Goal: Task Accomplishment & Management: Complete application form

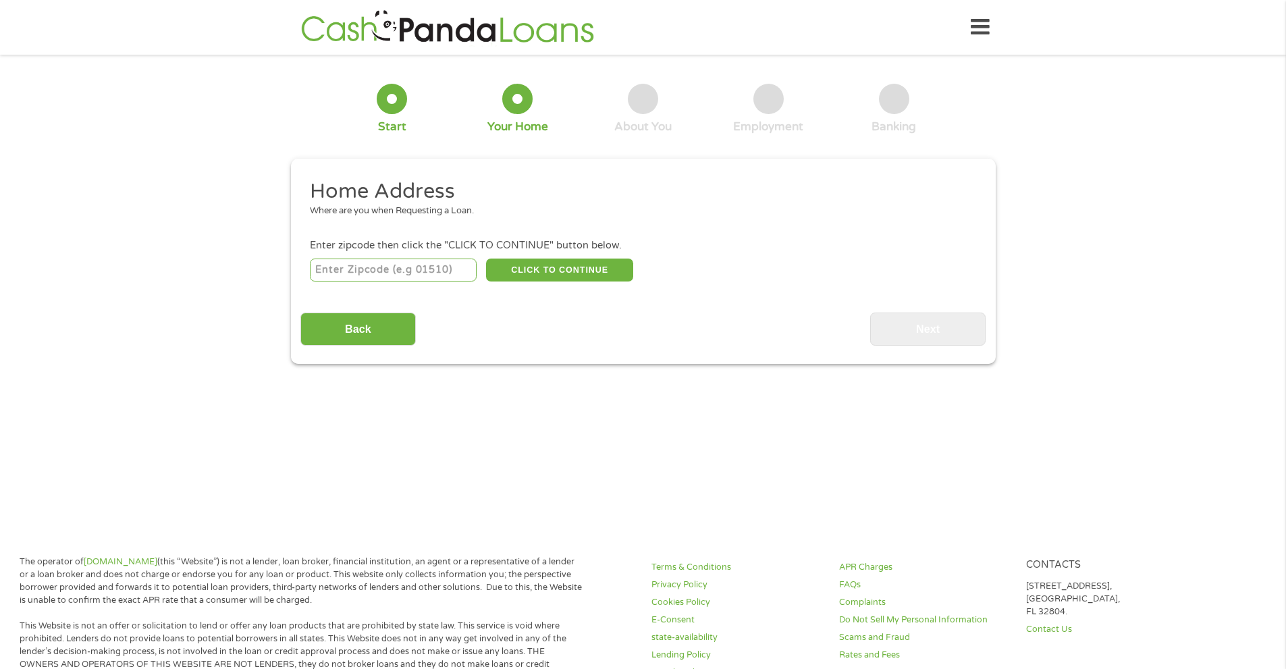
click at [392, 267] on input "number" at bounding box center [393, 270] width 167 height 23
type input "32222"
select select "[US_STATE]"
click at [568, 274] on button "CLICK TO CONTINUE" at bounding box center [559, 270] width 147 height 23
type input "32222"
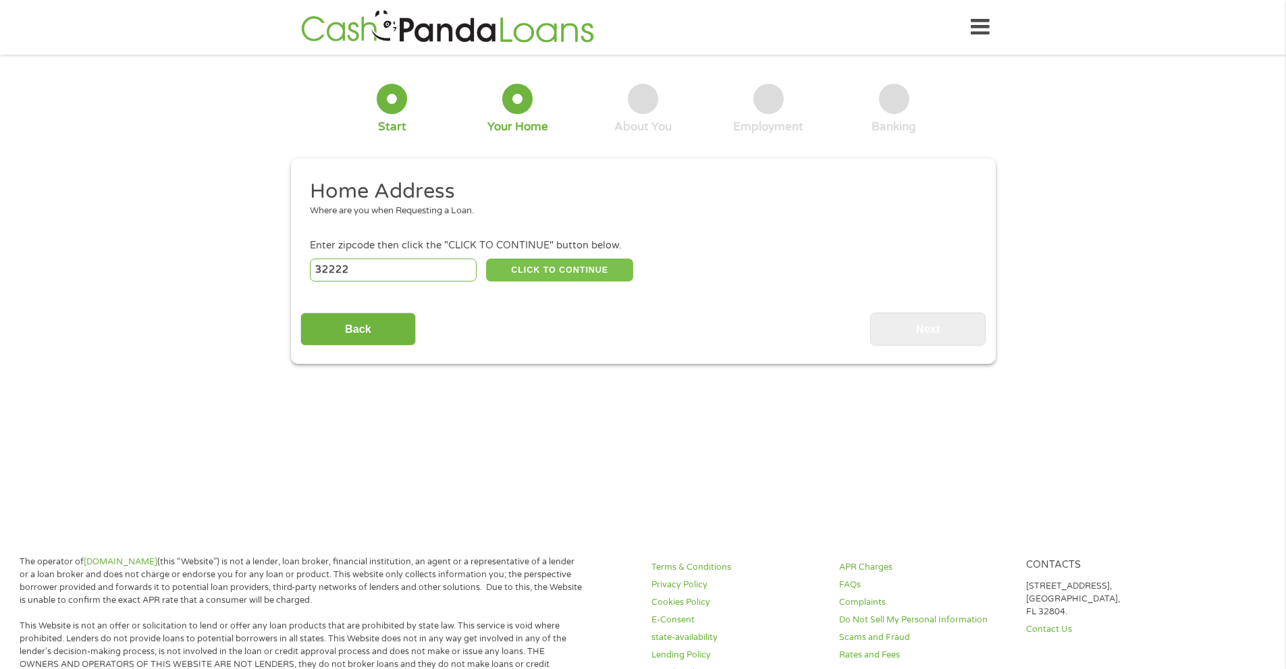
type input "[GEOGRAPHIC_DATA]"
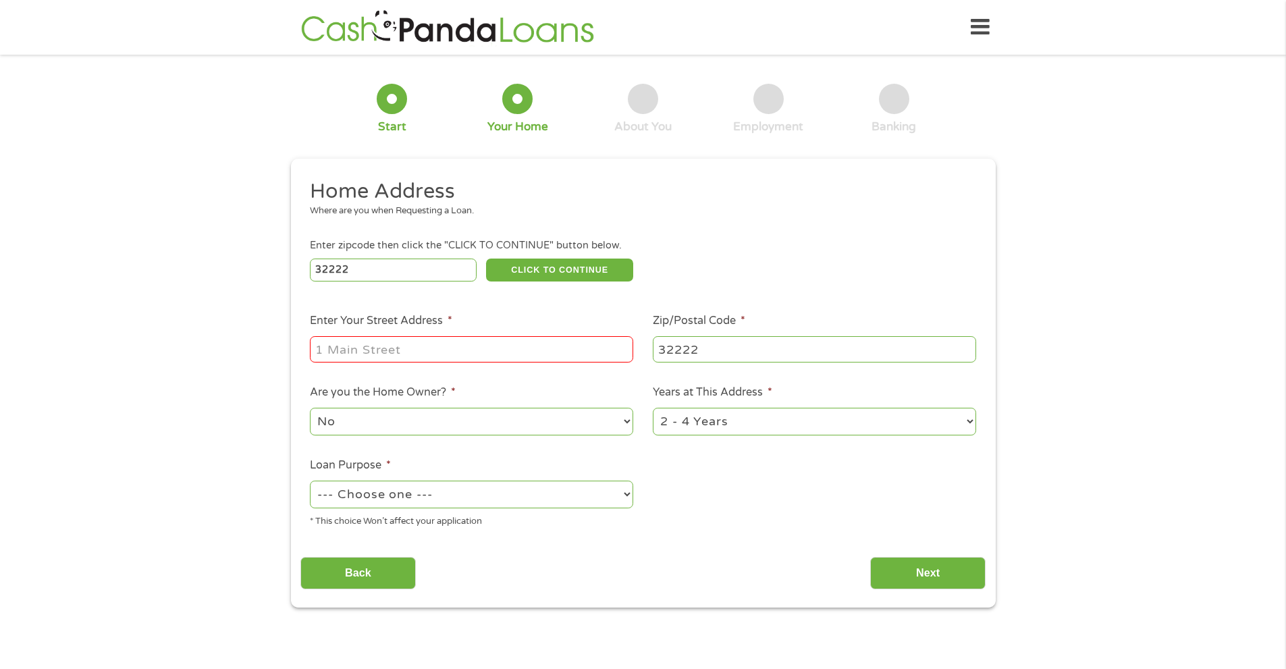
click at [395, 351] on input "Enter Your Street Address *" at bounding box center [471, 349] width 323 height 26
type input "[STREET_ADDRESS]"
click at [479, 486] on select "--- Choose one --- Pay Bills Debt Consolidation Home Improvement Major Purchase…" at bounding box center [471, 495] width 323 height 28
select select "debtconsolidation"
click at [310, 481] on select "--- Choose one --- Pay Bills Debt Consolidation Home Improvement Major Purchase…" at bounding box center [471, 495] width 323 height 28
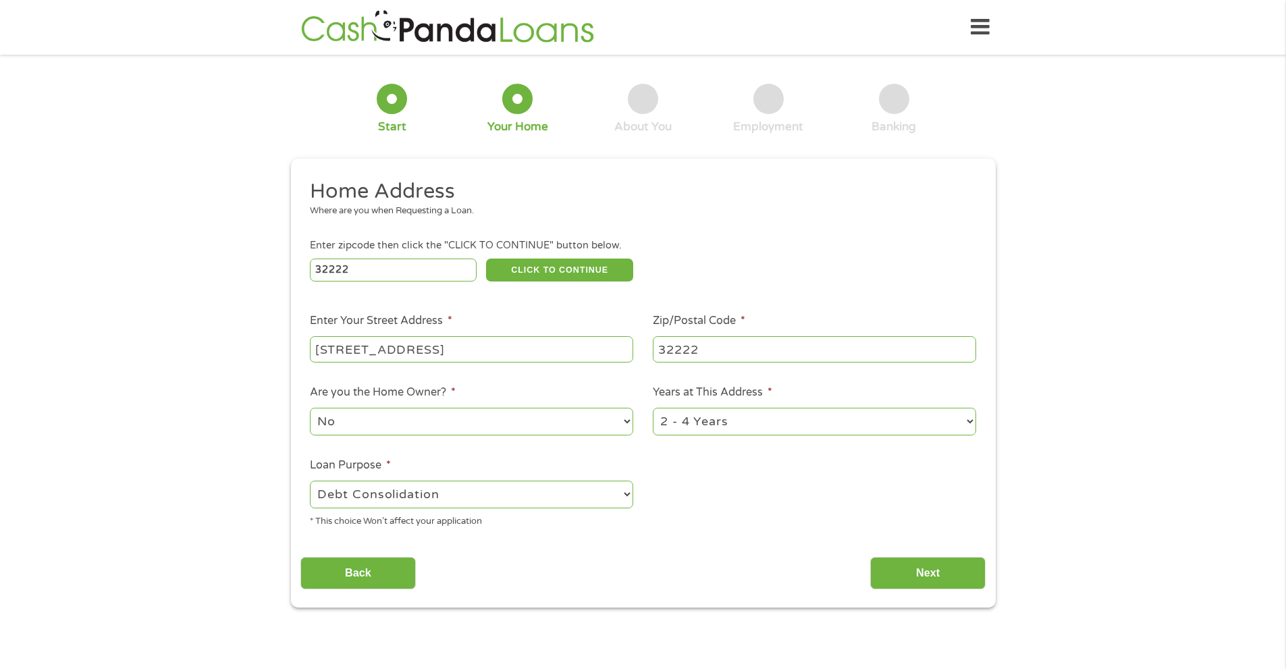
click at [746, 421] on select "1 Year or less 1 - 2 Years 2 - 4 Years Over 4 Years" at bounding box center [814, 422] width 323 height 28
select select "24months"
click at [653, 408] on select "1 Year or less 1 - 2 Years 2 - 4 Years Over 4 Years" at bounding box center [814, 422] width 323 height 28
click at [907, 564] on input "Next" at bounding box center [927, 573] width 115 height 33
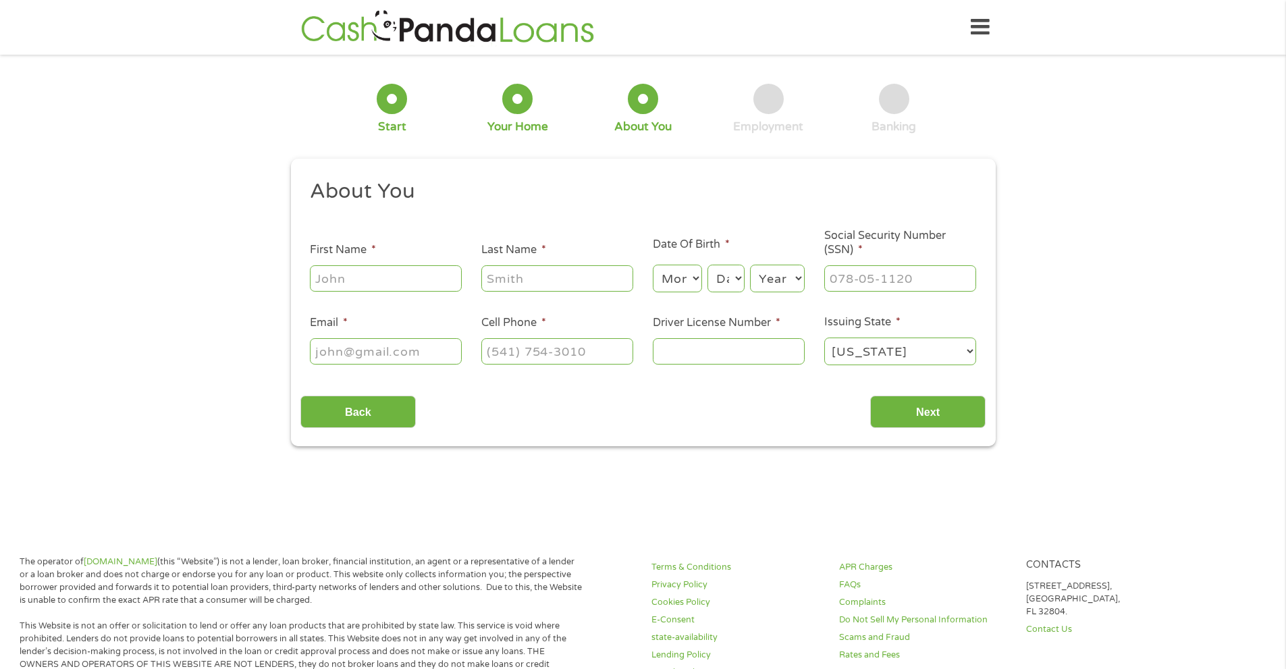
click at [398, 283] on input "First Name *" at bounding box center [386, 278] width 152 height 26
type input "Jhousel"
type input "[PERSON_NAME]"
type input "[EMAIL_ADDRESS][DOMAIN_NAME]"
type input "[PHONE_NUMBER]"
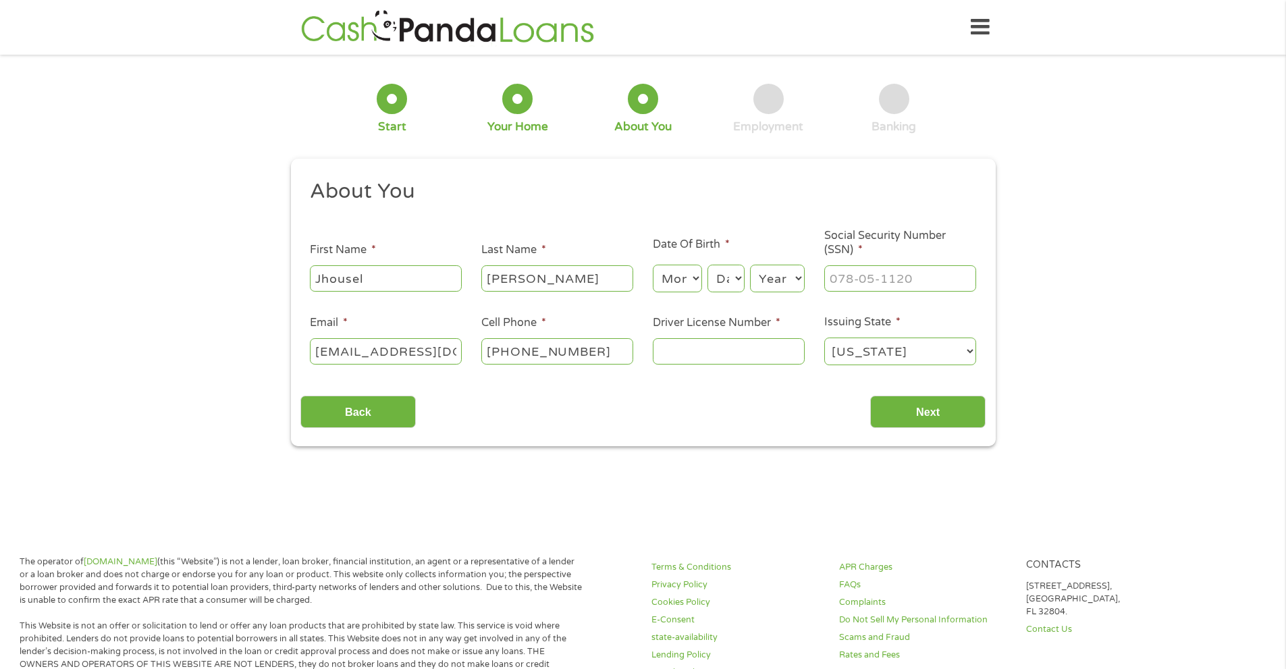
click at [682, 282] on select "Month 1 2 3 4 5 6 7 8 9 10 11 12" at bounding box center [677, 279] width 49 height 28
select select "5"
click at [653, 265] on select "Month 1 2 3 4 5 6 7 8 9 10 11 12" at bounding box center [677, 279] width 49 height 28
click at [732, 281] on select "Day 1 2 3 4 5 6 7 8 9 10 11 12 13 14 15 16 17 18 19 20 21 22 23 24 25 26 27 28 …" at bounding box center [725, 279] width 36 height 28
select select "26"
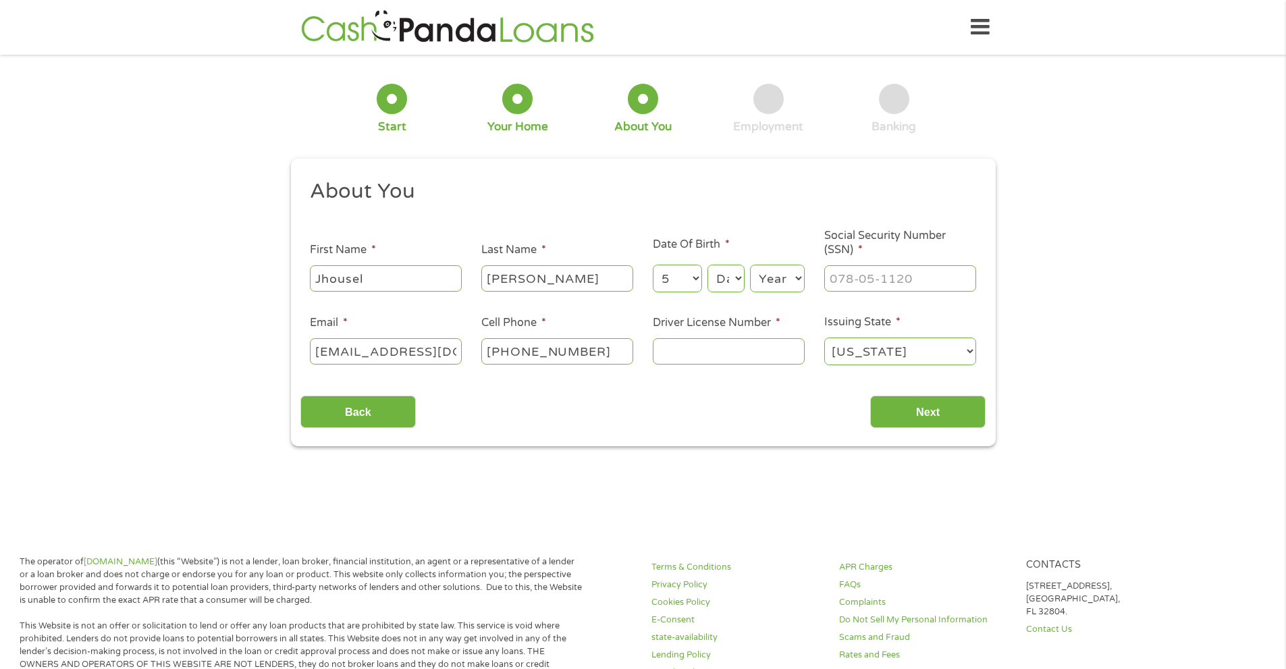
click at [707, 265] on select "Day 1 2 3 4 5 6 7 8 9 10 11 12 13 14 15 16 17 18 19 20 21 22 23 24 25 26 27 28 …" at bounding box center [725, 279] width 36 height 28
click at [784, 288] on select "Year [DATE] 2006 2005 2004 2003 2002 2001 2000 1999 1998 1997 1996 1995 1994 19…" at bounding box center [777, 279] width 55 height 28
select select "1999"
click at [750, 265] on select "Year [DATE] 2006 2005 2004 2003 2002 2001 2000 1999 1998 1997 1996 1995 1994 19…" at bounding box center [777, 279] width 55 height 28
click at [842, 282] on input "___-__-____" at bounding box center [900, 278] width 152 height 26
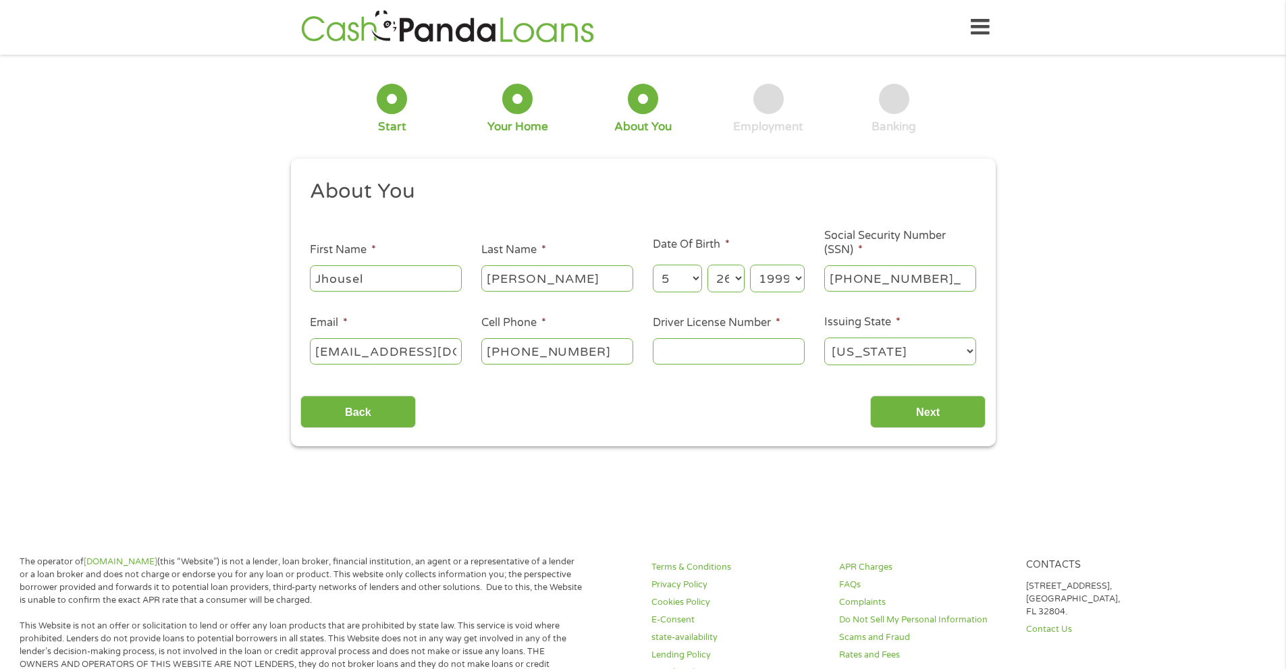
type input "733-24-3061"
click at [727, 354] on input "Driver License Number *" at bounding box center [729, 351] width 152 height 26
